Goal: Information Seeking & Learning: Check status

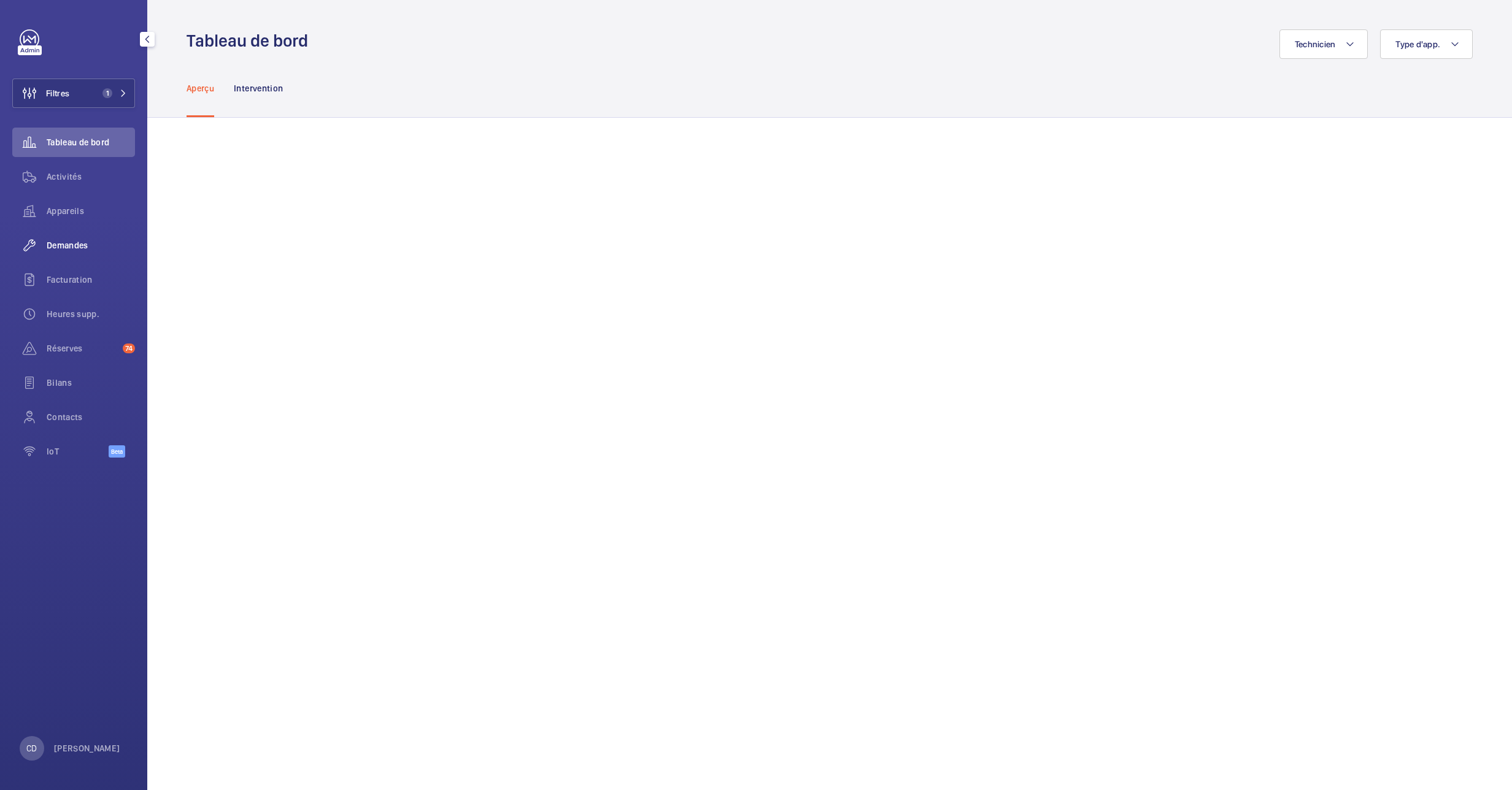
click at [74, 249] on span "Demandes" at bounding box center [91, 246] width 88 height 12
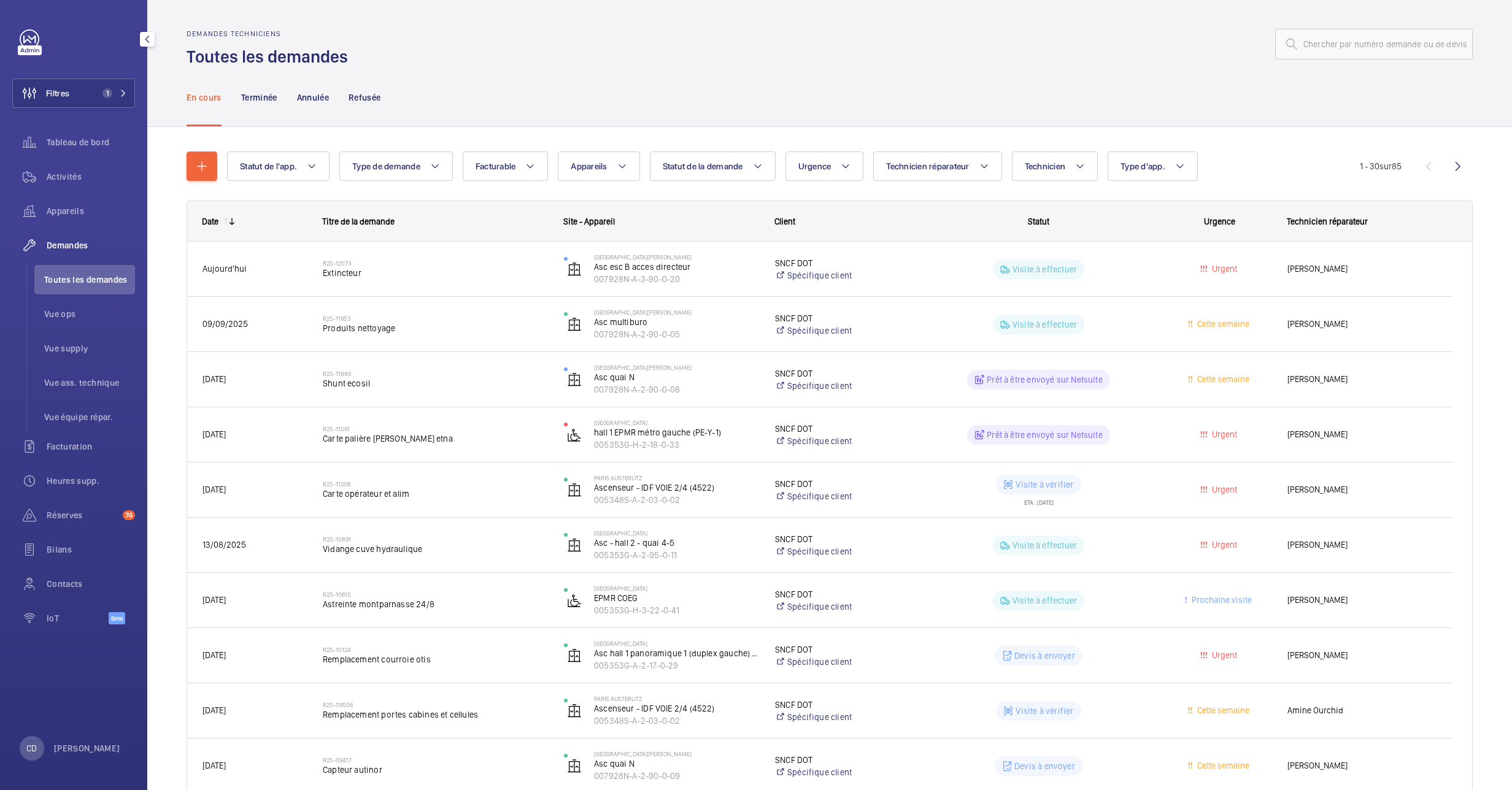
drag, startPoint x: 69, startPoint y: 314, endPoint x: 138, endPoint y: 281, distance: 76.5
click at [71, 315] on span "Vue ops" at bounding box center [89, 314] width 91 height 12
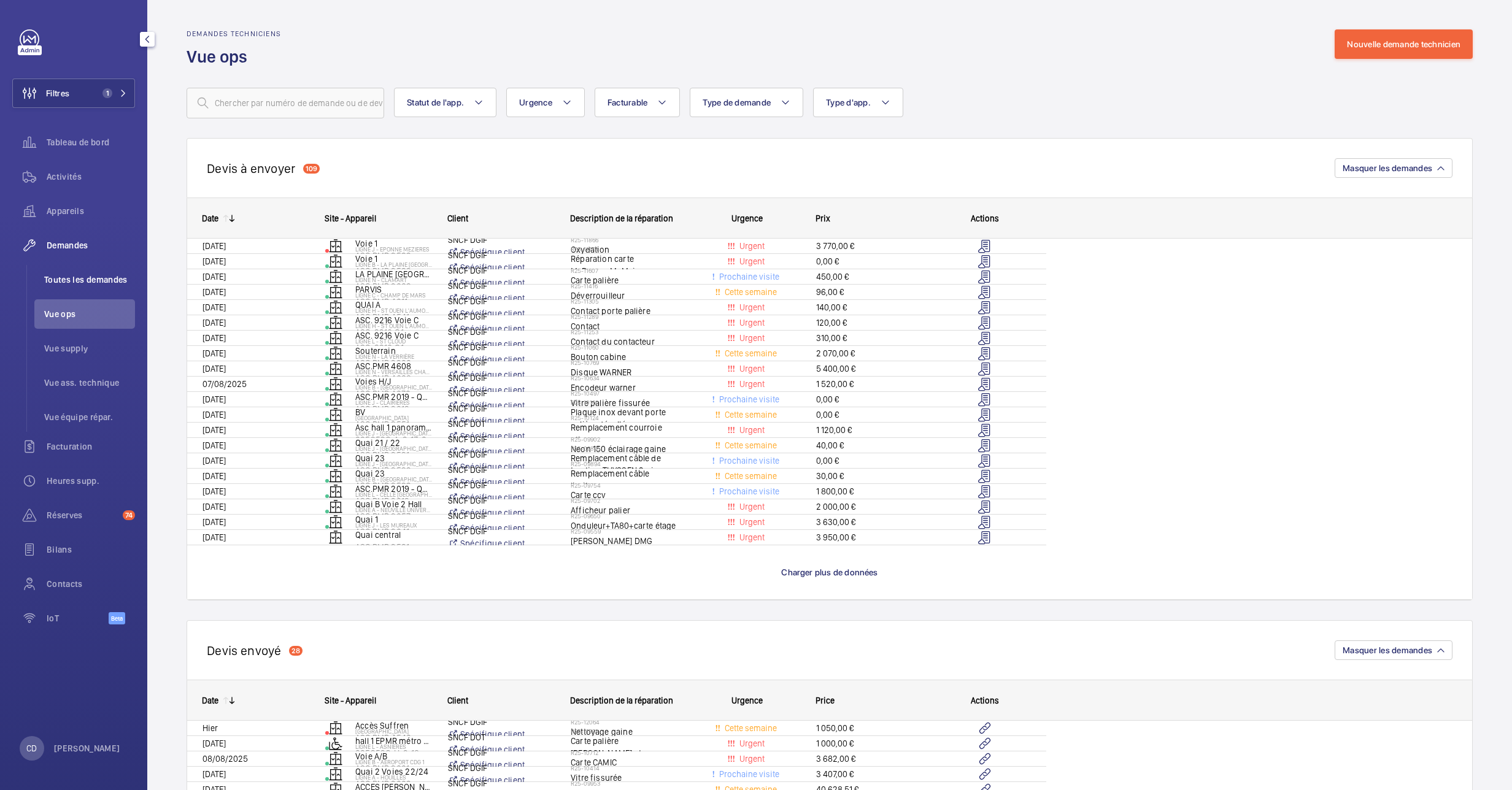
click at [80, 275] on span "Toutes les demandes" at bounding box center [89, 280] width 91 height 12
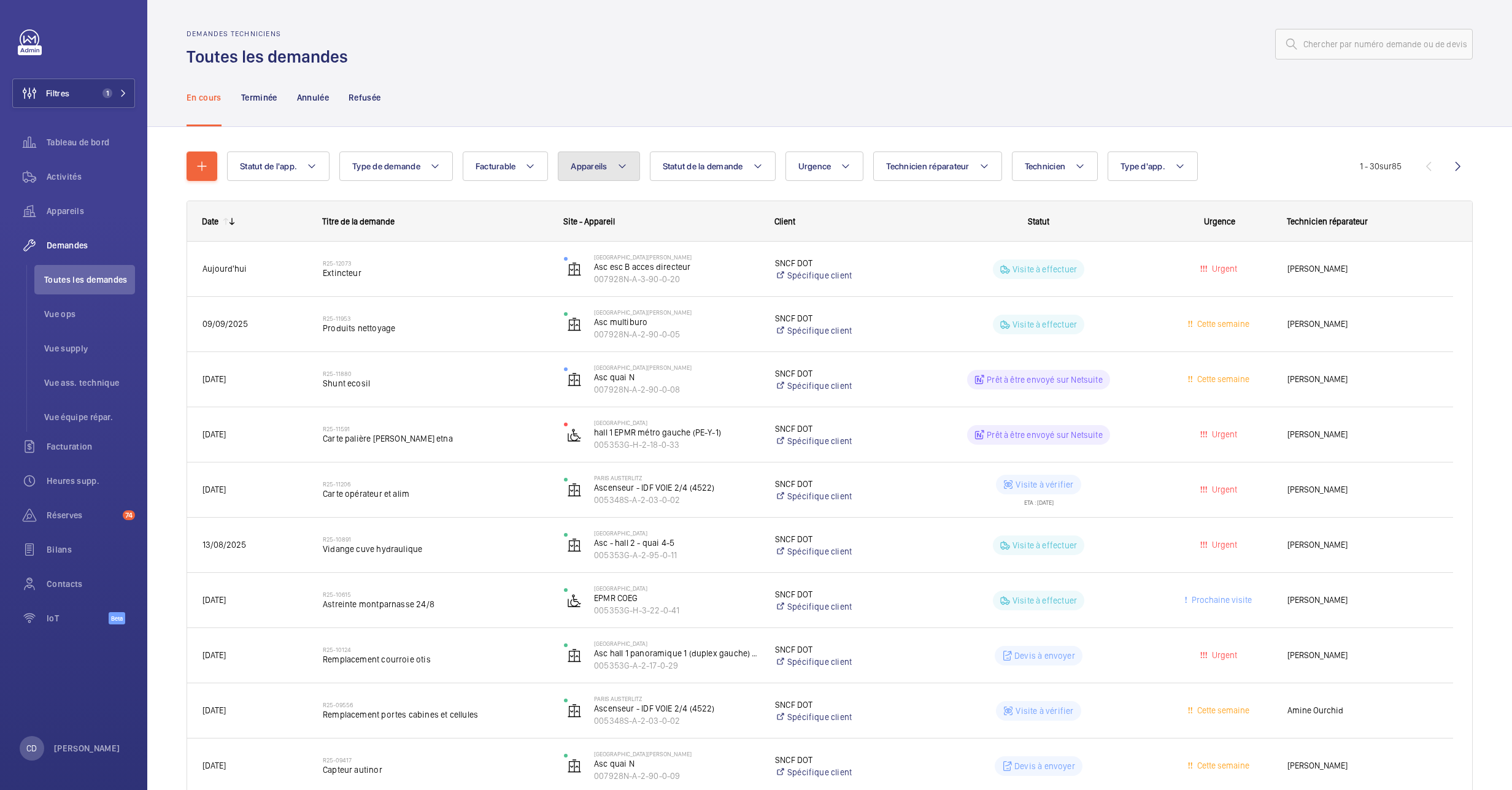
click at [621, 170] on mat-icon at bounding box center [622, 165] width 10 height 14
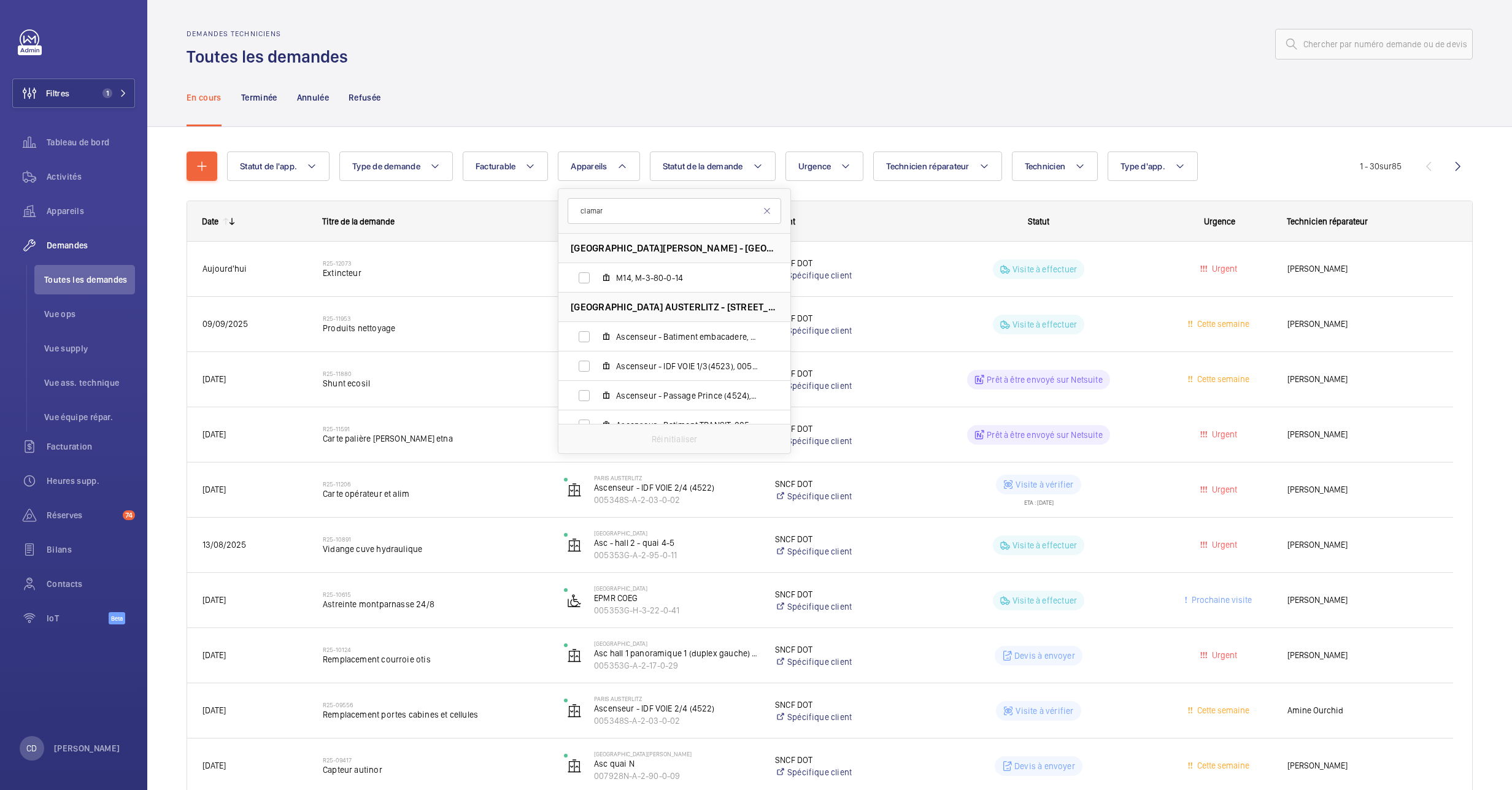
type input "clamart"
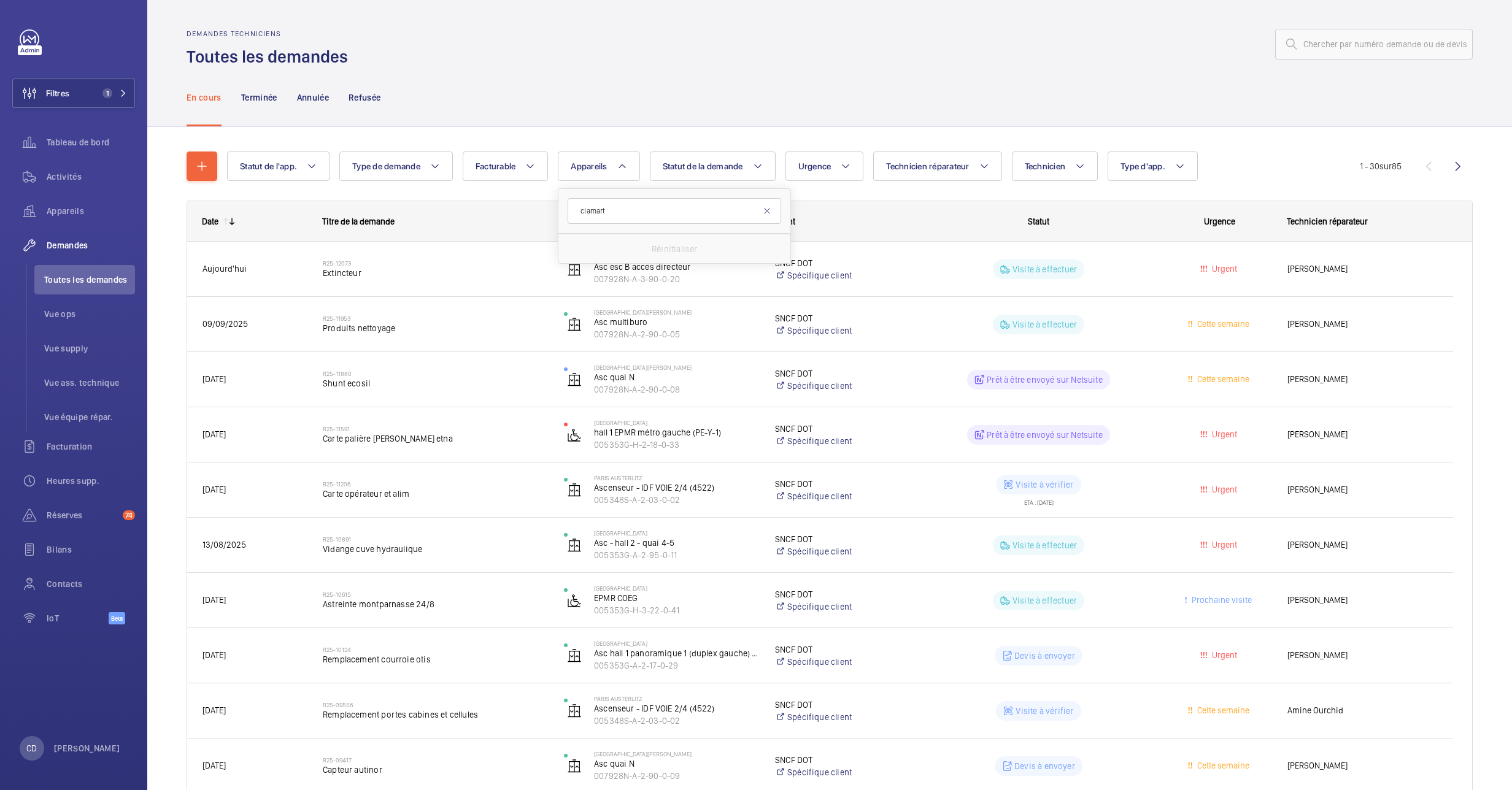
click at [585, 211] on input "clamart" at bounding box center [674, 211] width 214 height 26
drag, startPoint x: 691, startPoint y: 202, endPoint x: 352, endPoint y: 150, distance: 343.0
drag, startPoint x: 569, startPoint y: 159, endPoint x: 577, endPoint y: 159, distance: 8.0
click at [577, 159] on div "Statut de l'app. Type de demande Facturable Appareils Statut de la demande Urge…" at bounding box center [793, 166] width 1133 height 30
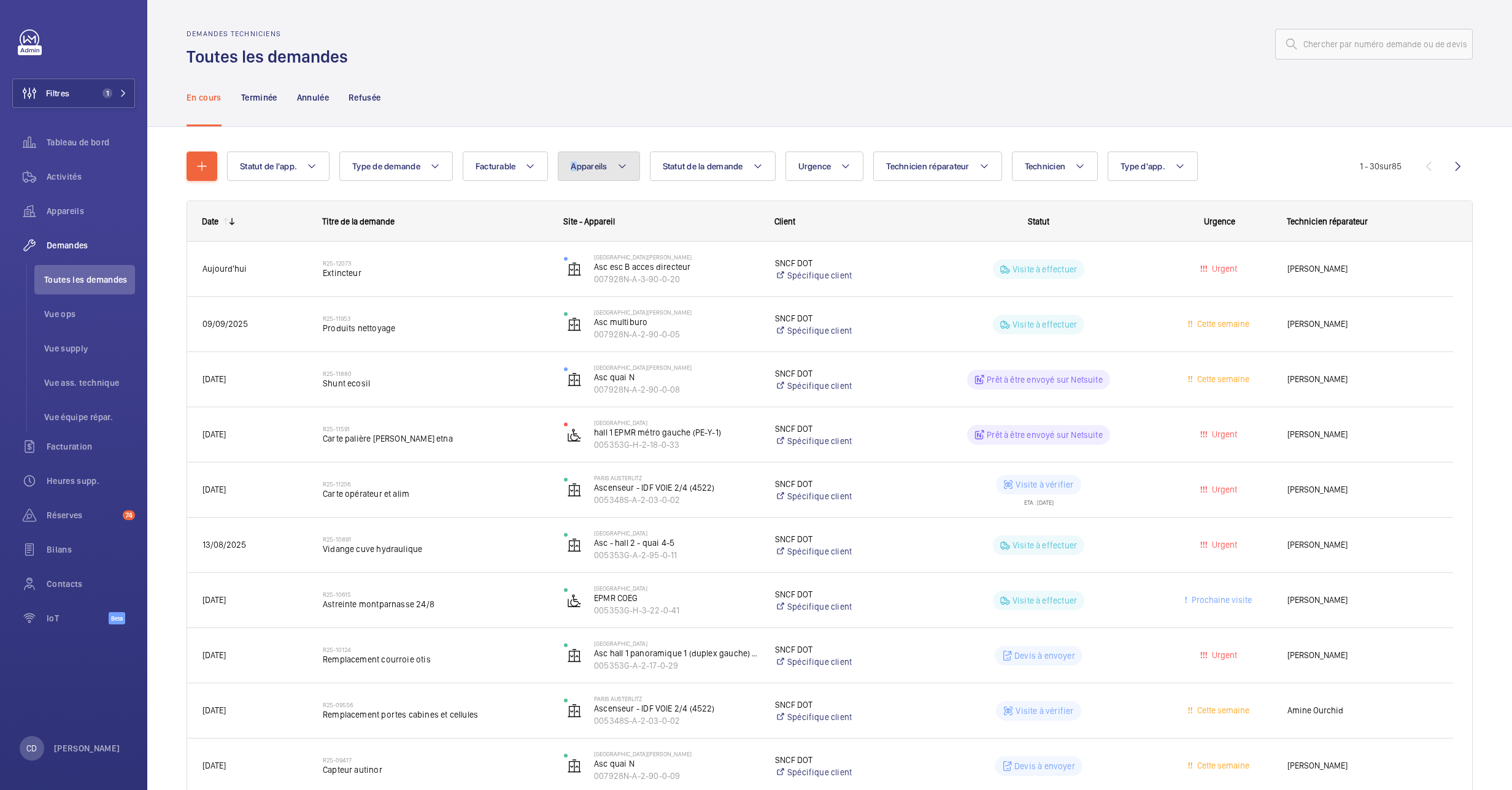
click at [581, 159] on button "Appareils" at bounding box center [598, 166] width 82 height 30
drag, startPoint x: 647, startPoint y: 208, endPoint x: 641, endPoint y: 212, distance: 7.2
click at [644, 212] on input "ASC.PMR 4010" at bounding box center [674, 211] width 214 height 26
drag, startPoint x: 613, startPoint y: 212, endPoint x: 892, endPoint y: 265, distance: 284.0
click at [619, 211] on input "ASC.PMR 4010" at bounding box center [674, 211] width 214 height 26
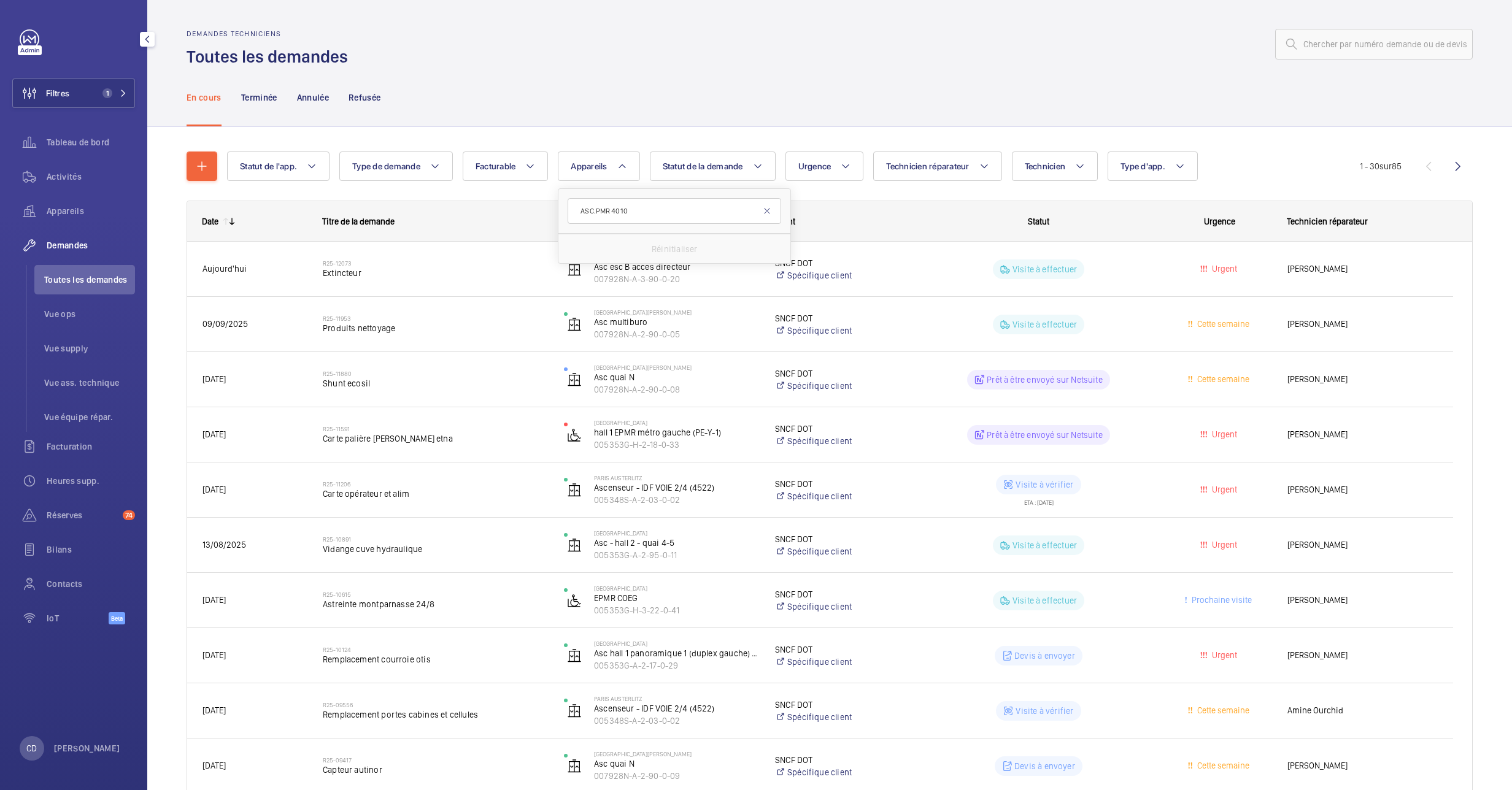
type input "ASC.PMR 4010"
click at [114, 109] on div "Filtres 1 Tableau de bord Activités Appareils Demandes Toutes les demandes Vue …" at bounding box center [73, 334] width 123 height 609
click at [108, 89] on span "1" at bounding box center [107, 93] width 10 height 10
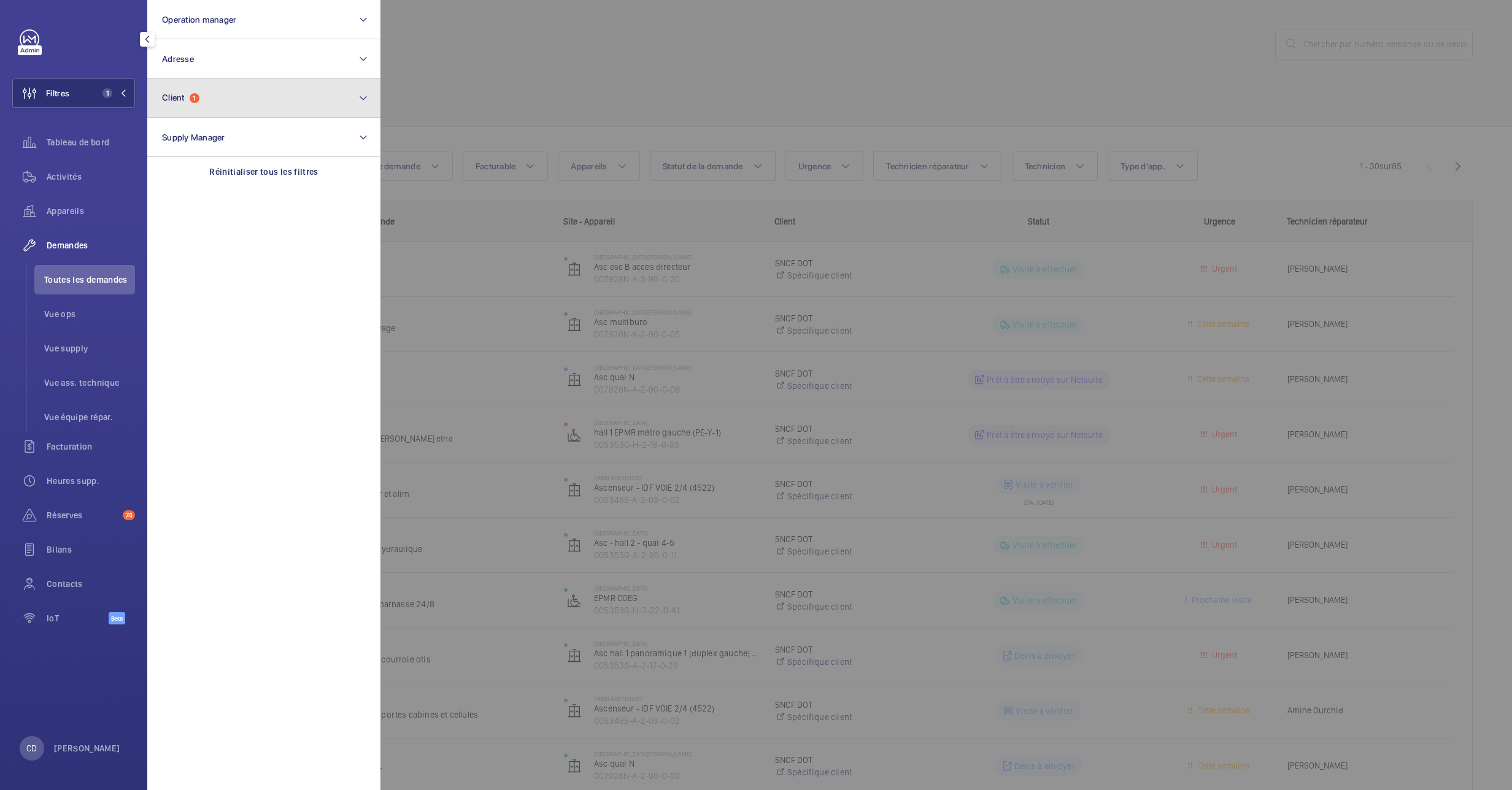
click at [209, 96] on button "Client 1" at bounding box center [264, 98] width 233 height 39
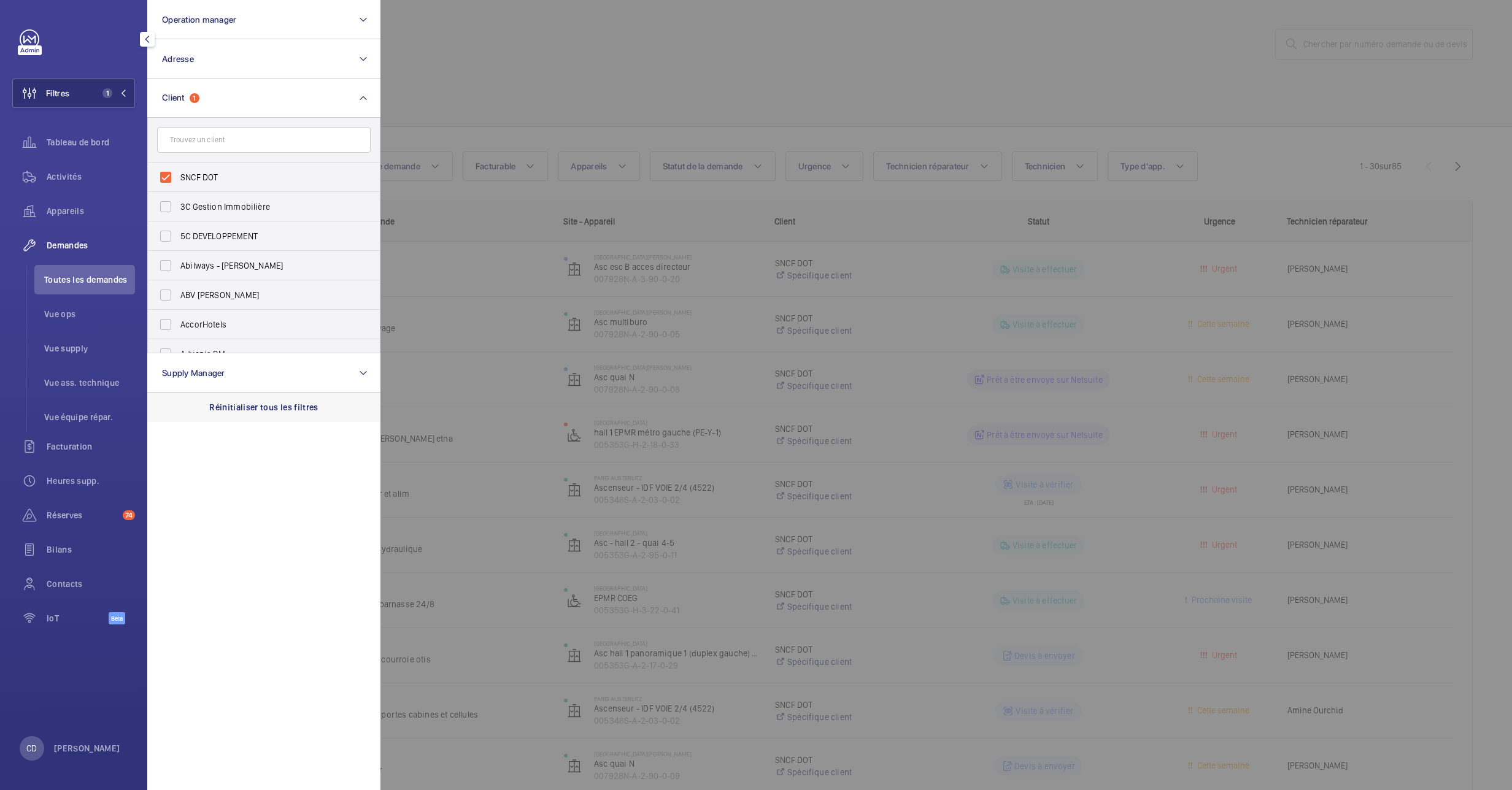
click at [249, 407] on p "Réinitialiser tous les filtres" at bounding box center [263, 407] width 109 height 12
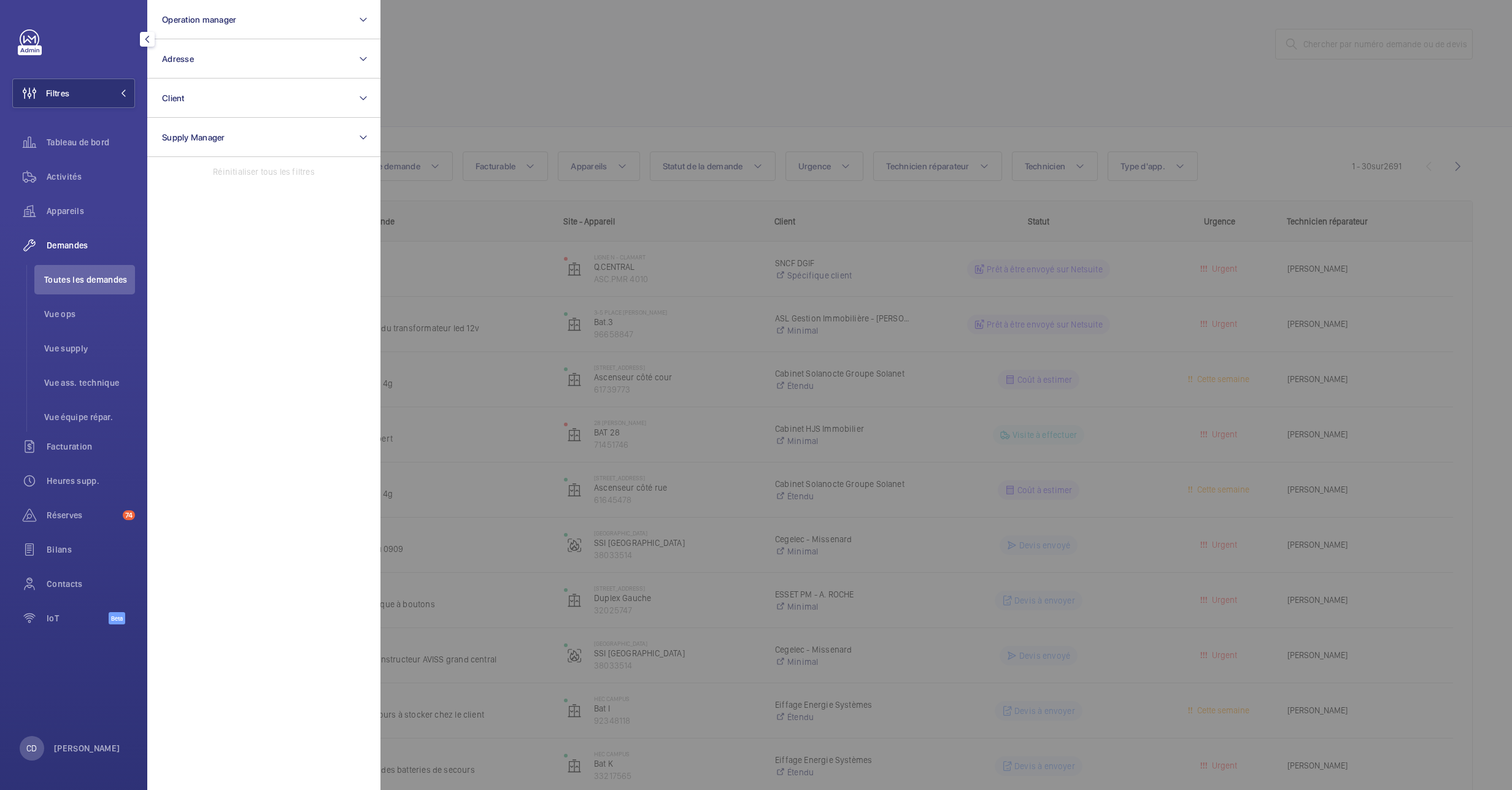
click at [639, 114] on div at bounding box center [1137, 395] width 1512 height 790
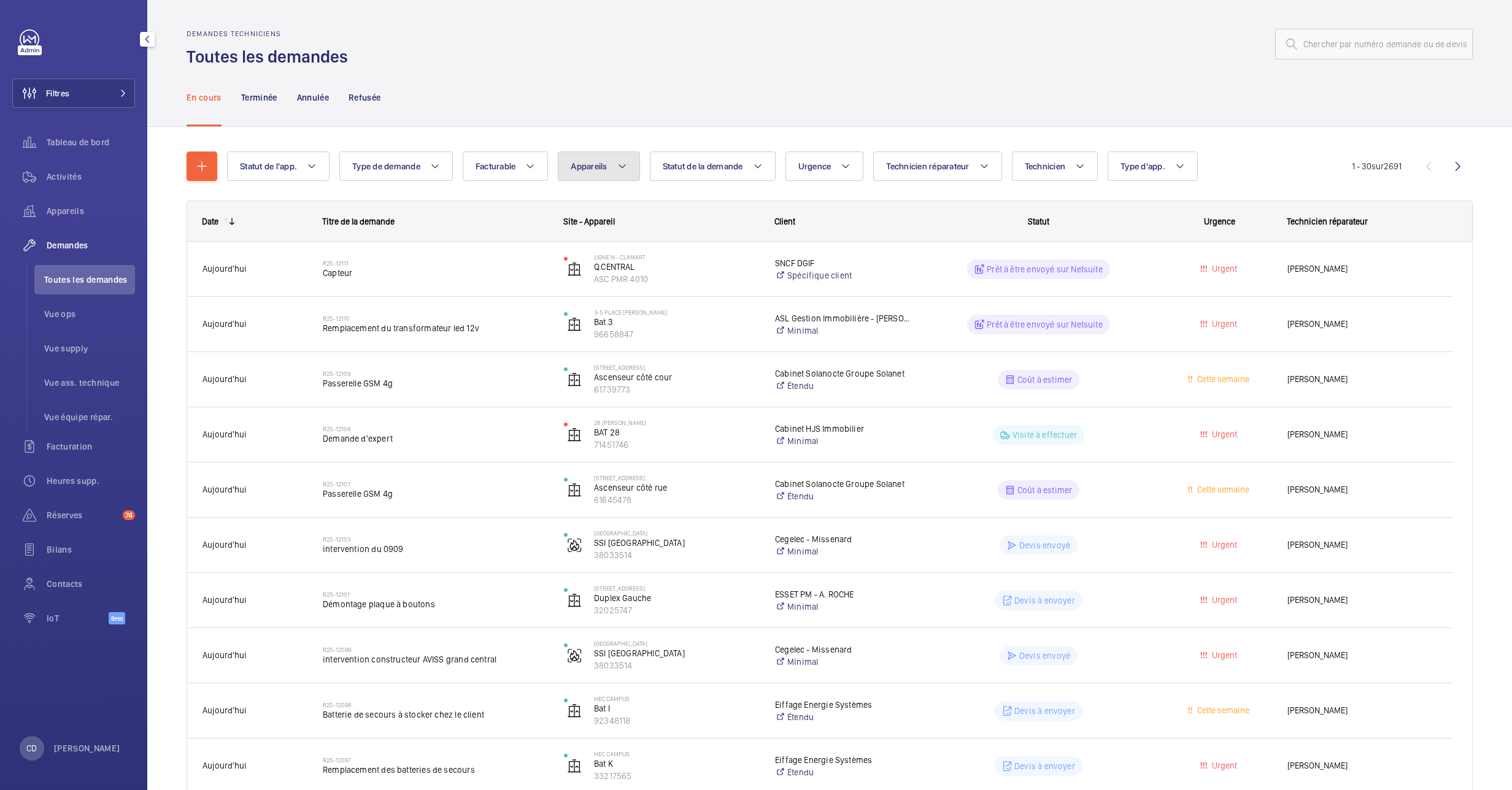
click at [626, 177] on button "Appareils" at bounding box center [598, 166] width 82 height 30
type input "ASC.PMR 4010"
click at [656, 270] on label "Q.CENTRAL, ASC.PMR 4010" at bounding box center [664, 278] width 212 height 30
click at [597, 270] on input "Q.CENTRAL, ASC.PMR 4010" at bounding box center [584, 278] width 24 height 24
checkbox input "true"
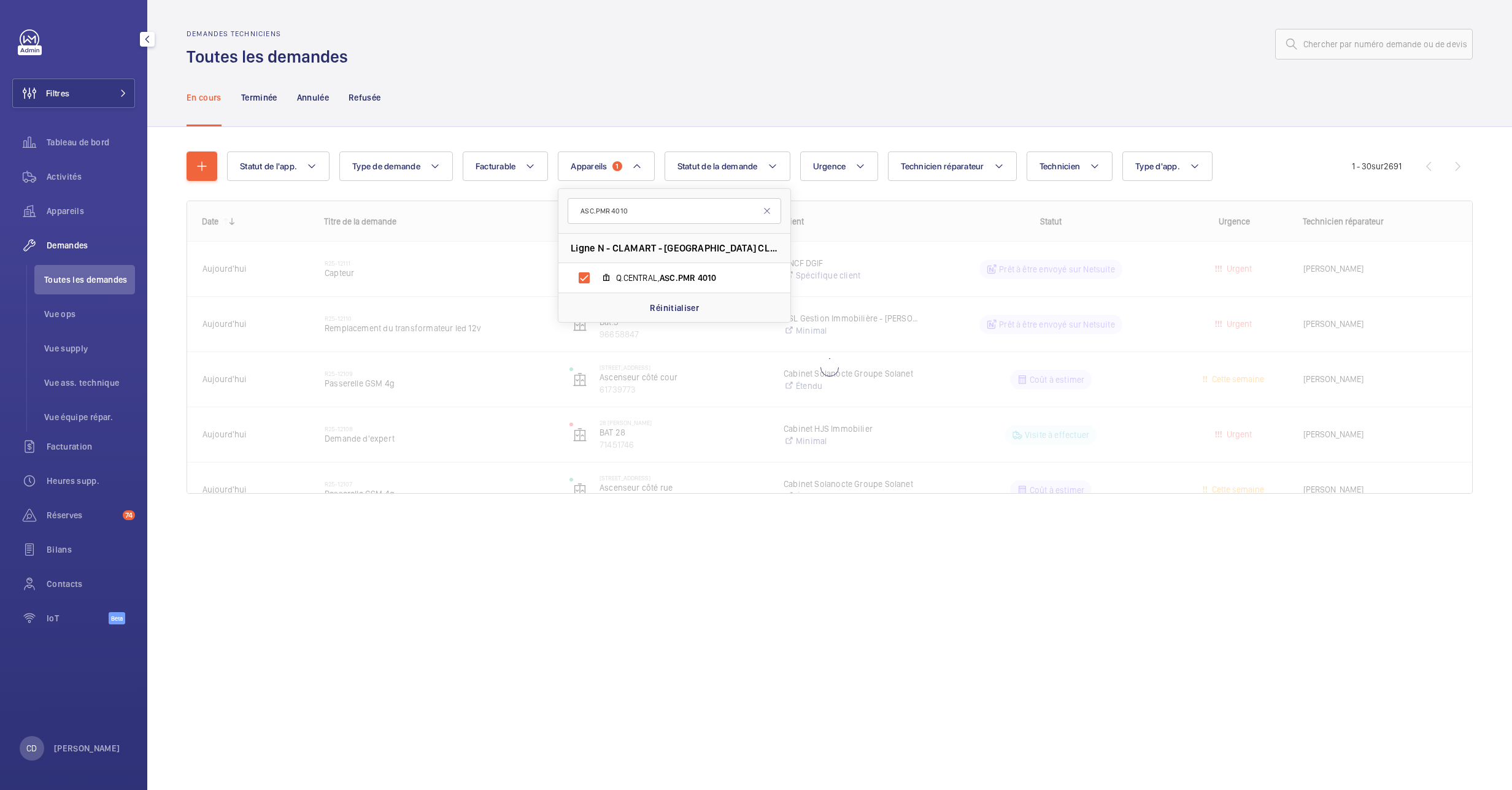
click at [663, 75] on div "En cours Terminée Annulée Refusée" at bounding box center [829, 97] width 1286 height 58
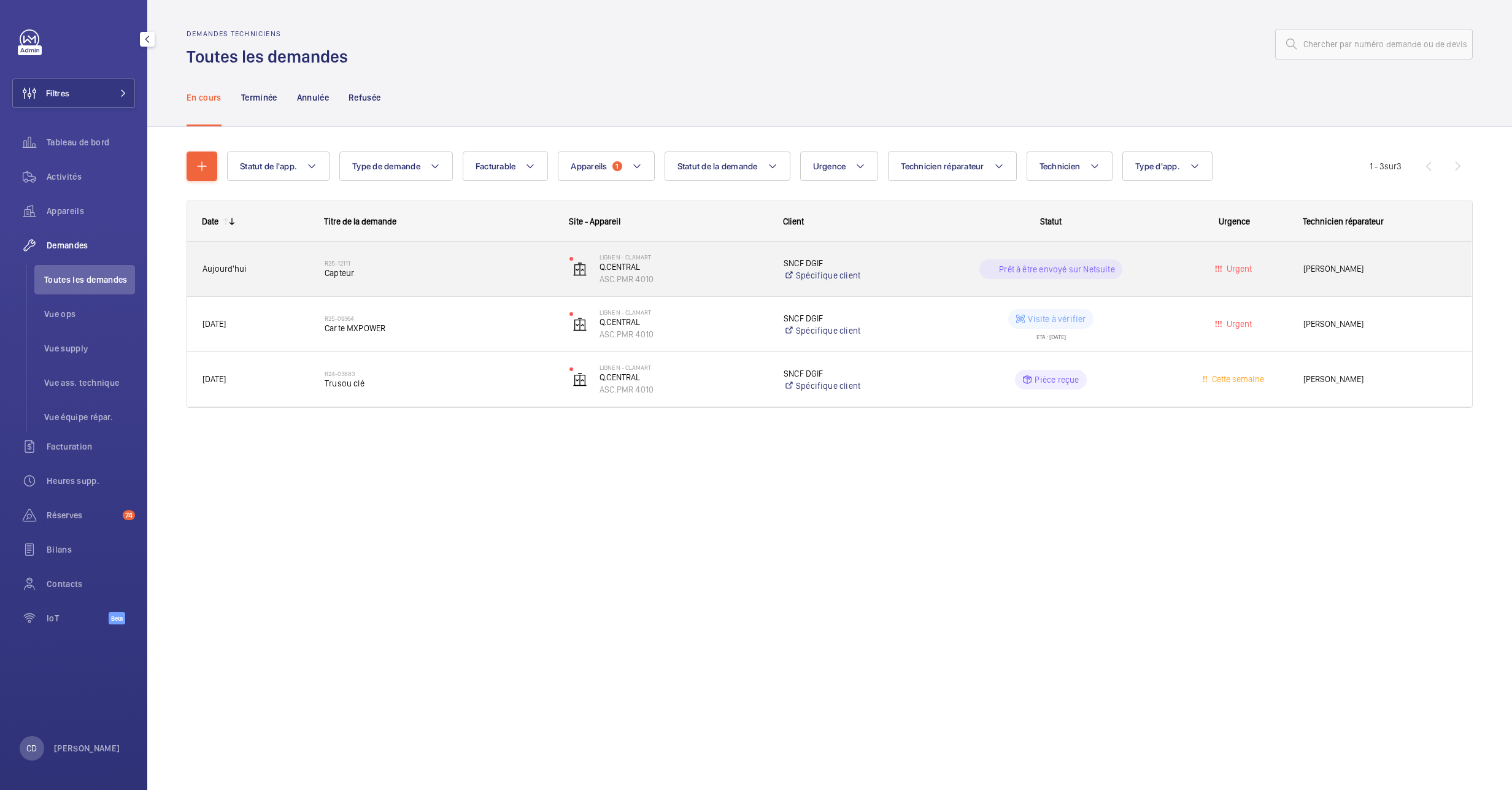
click at [340, 262] on h2 "R25-12111" at bounding box center [439, 263] width 229 height 8
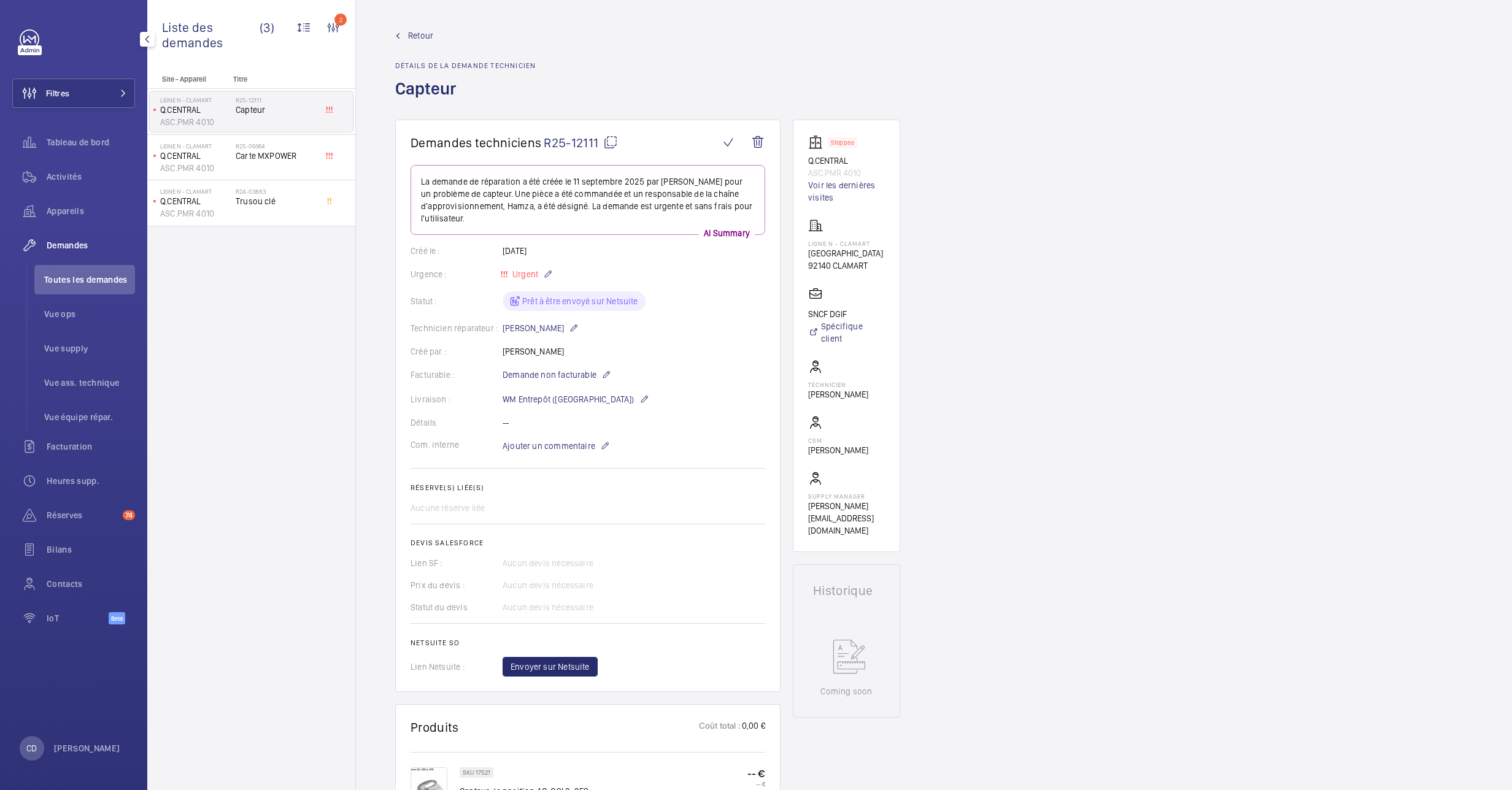
scroll to position [246, 0]
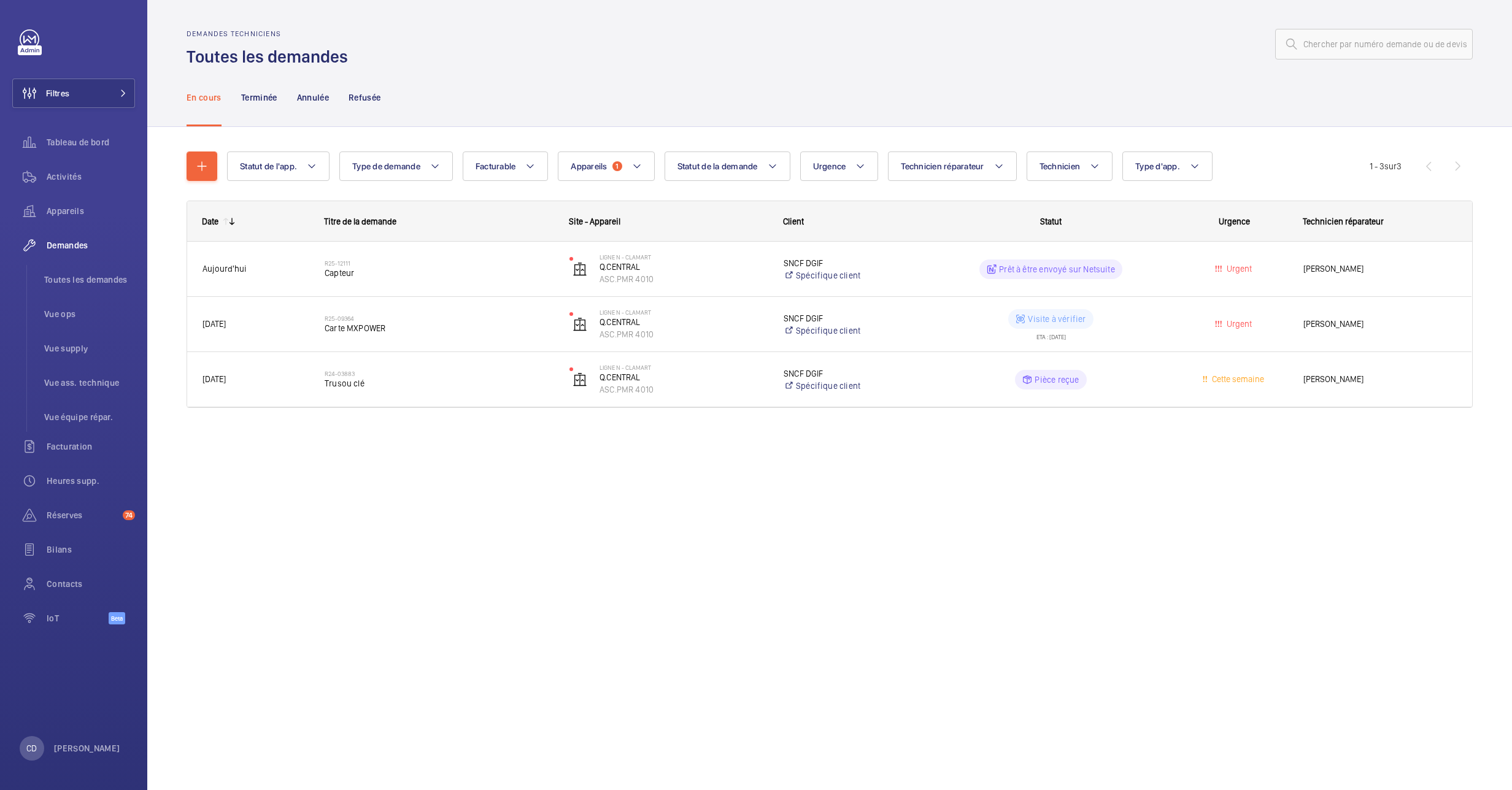
drag, startPoint x: 253, startPoint y: 81, endPoint x: 1118, endPoint y: 553, distance: 985.4
click at [253, 81] on div "Terminée" at bounding box center [259, 97] width 36 height 58
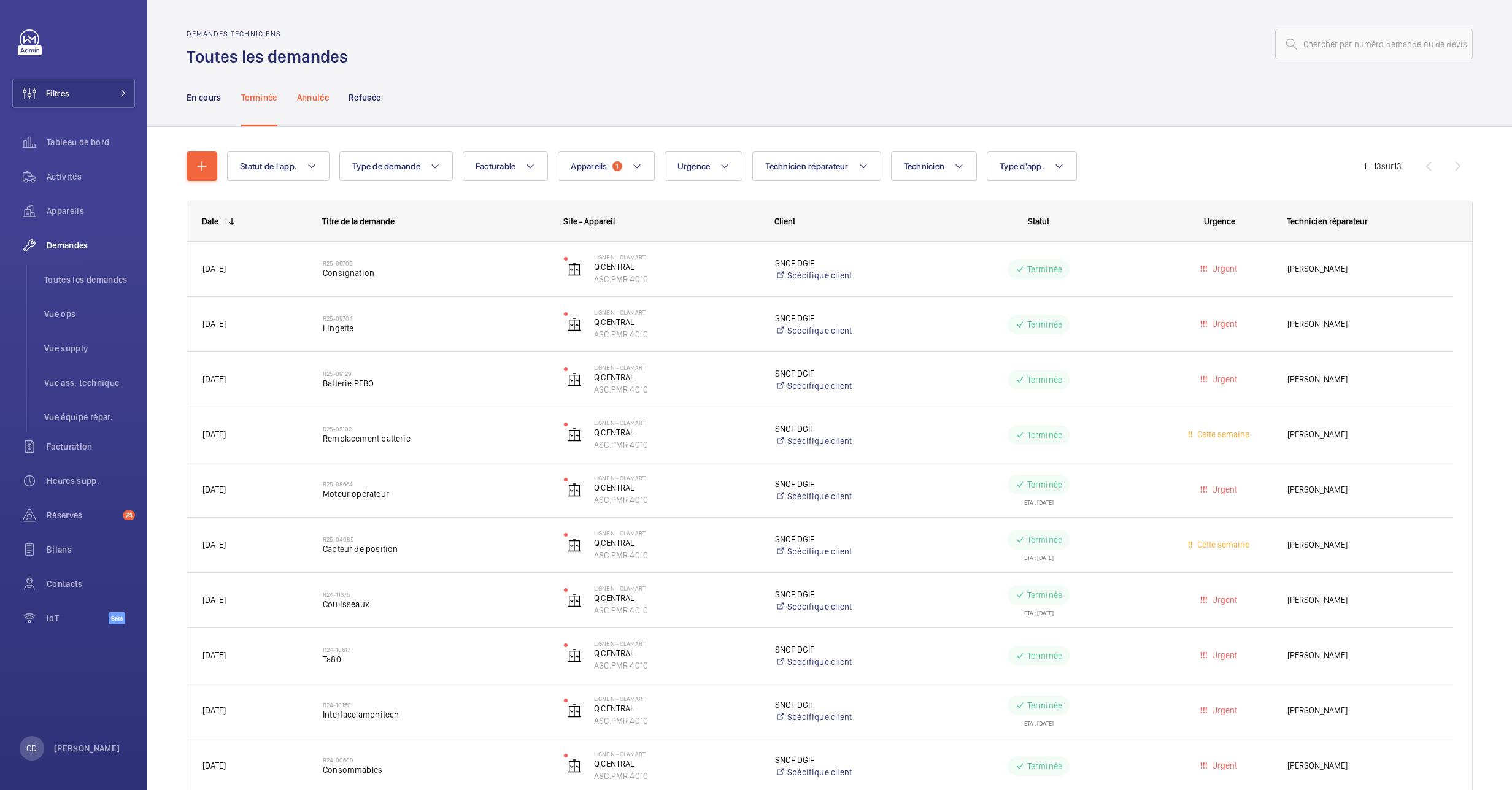
click at [299, 101] on p "Annulée" at bounding box center [313, 98] width 32 height 12
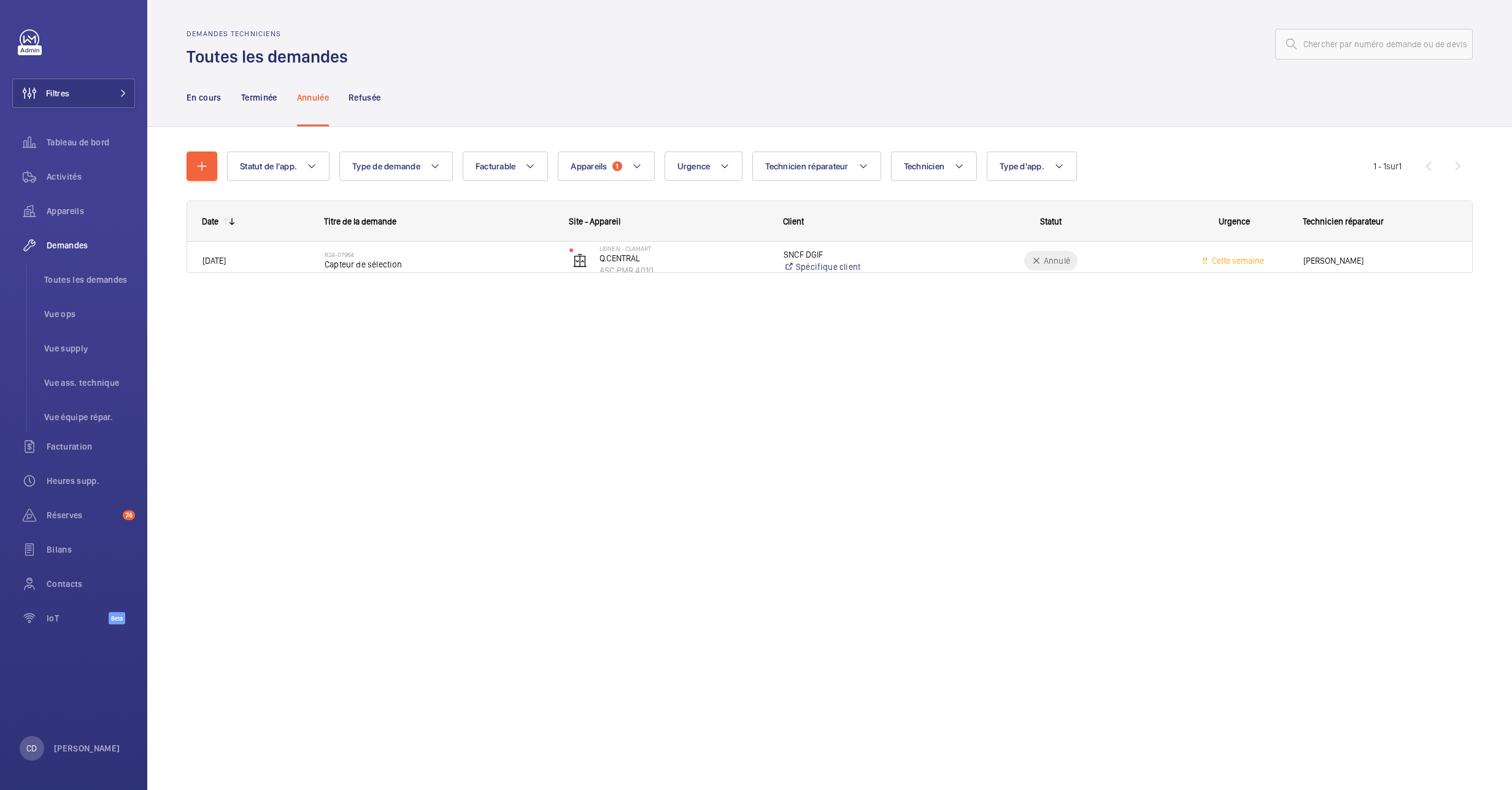
click at [182, 86] on div "En cours Terminée Annulée Refusée" at bounding box center [829, 97] width 1365 height 59
click at [214, 86] on div "En cours" at bounding box center [204, 97] width 35 height 58
